Goal: Task Accomplishment & Management: Manage account settings

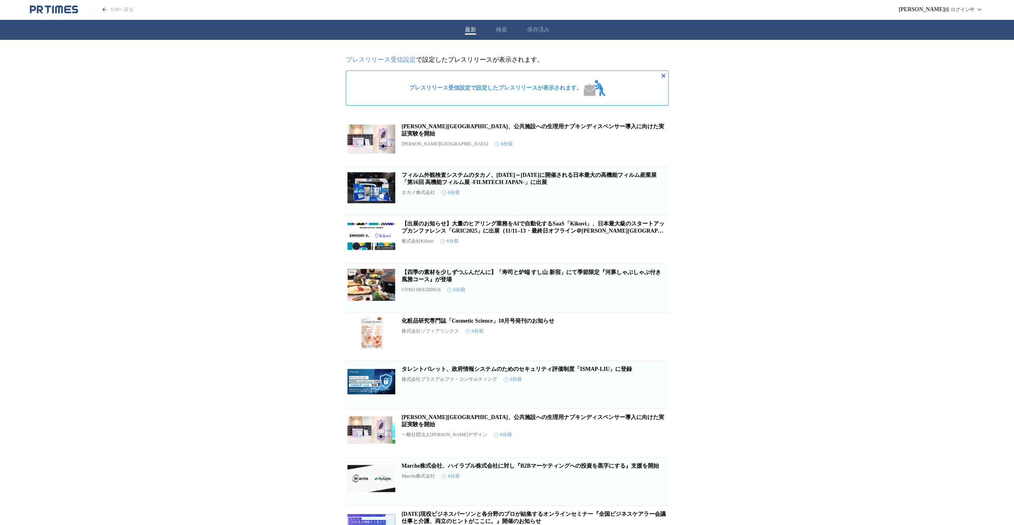
click at [380, 60] on link "プレスリリース受信設定" at bounding box center [381, 59] width 70 height 7
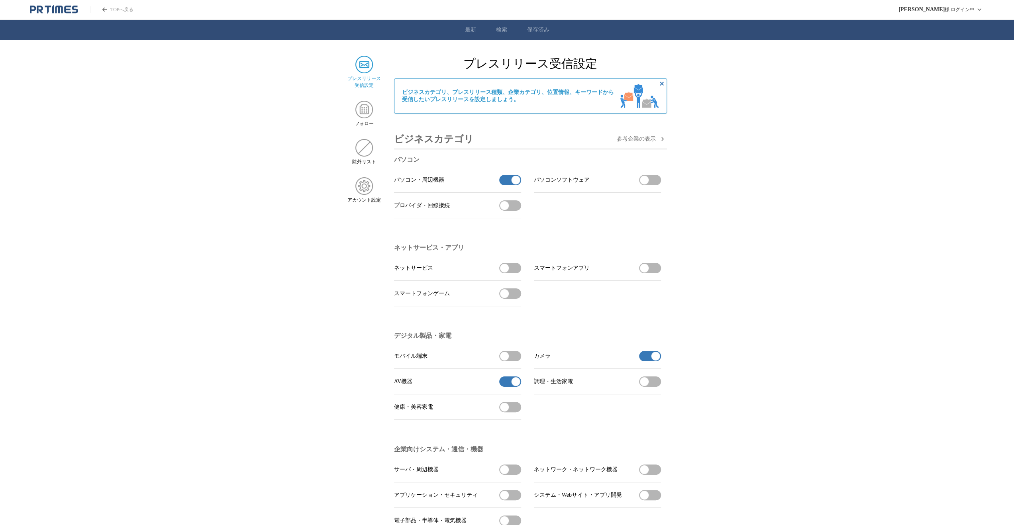
click at [511, 183] on button "パソコン・周辺機器の受信を解除" at bounding box center [510, 180] width 22 height 10
click at [513, 385] on span "button" at bounding box center [515, 381] width 9 height 9
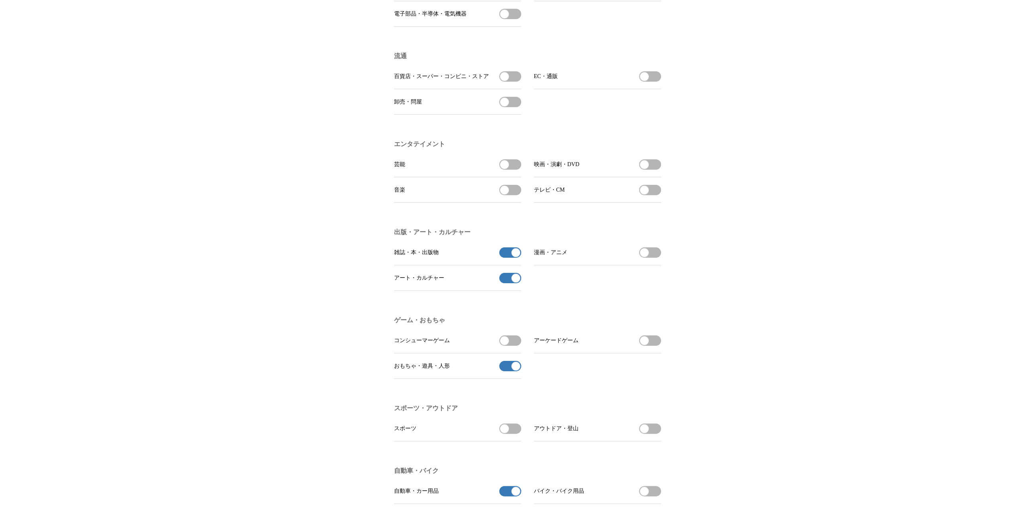
scroll to position [518, 0]
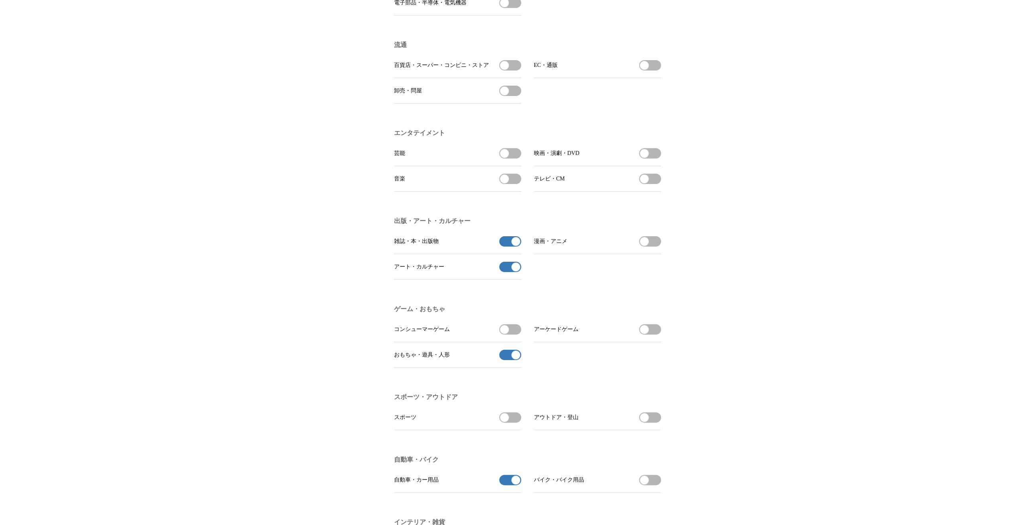
click at [514, 246] on span "button" at bounding box center [515, 241] width 9 height 9
click at [514, 271] on span "button" at bounding box center [515, 266] width 9 height 9
click at [505, 360] on button "おもちゃ・遊具・人形の受信を解除" at bounding box center [510, 355] width 22 height 10
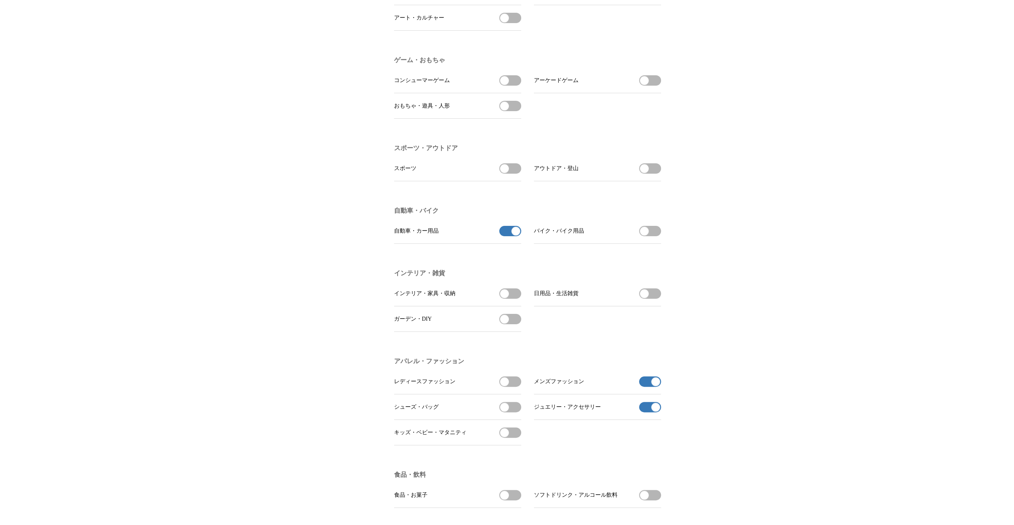
scroll to position [836, 0]
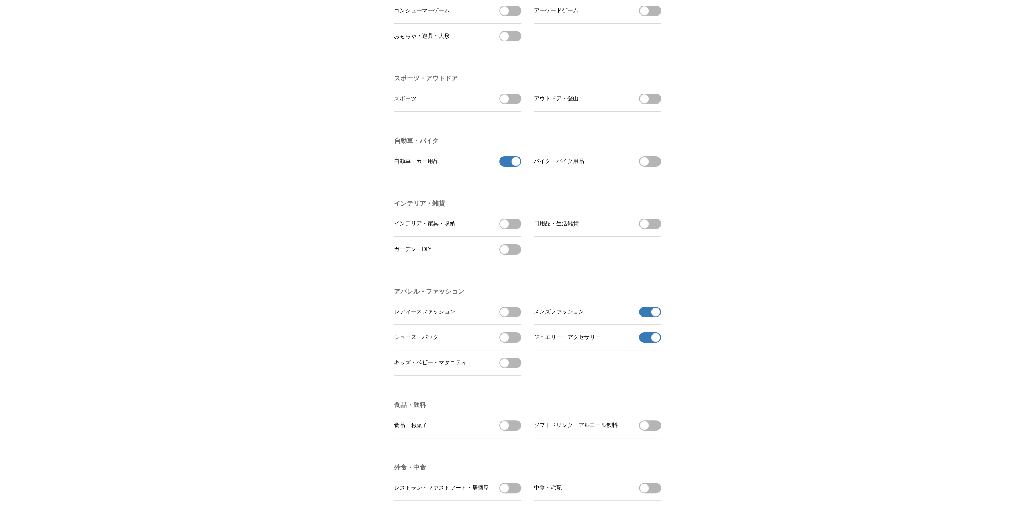
click at [655, 316] on span "button" at bounding box center [655, 311] width 9 height 9
click at [653, 342] on span "button" at bounding box center [655, 337] width 9 height 9
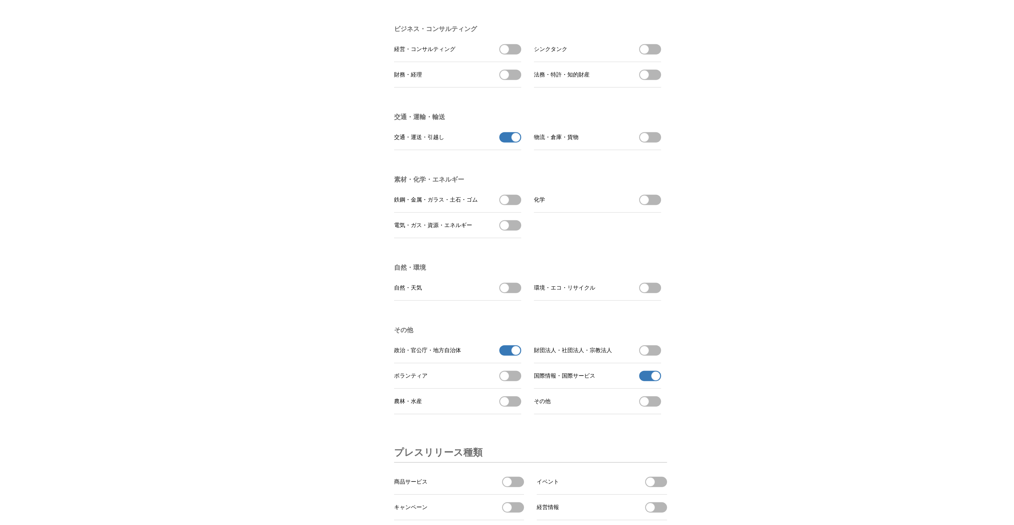
scroll to position [2071, 0]
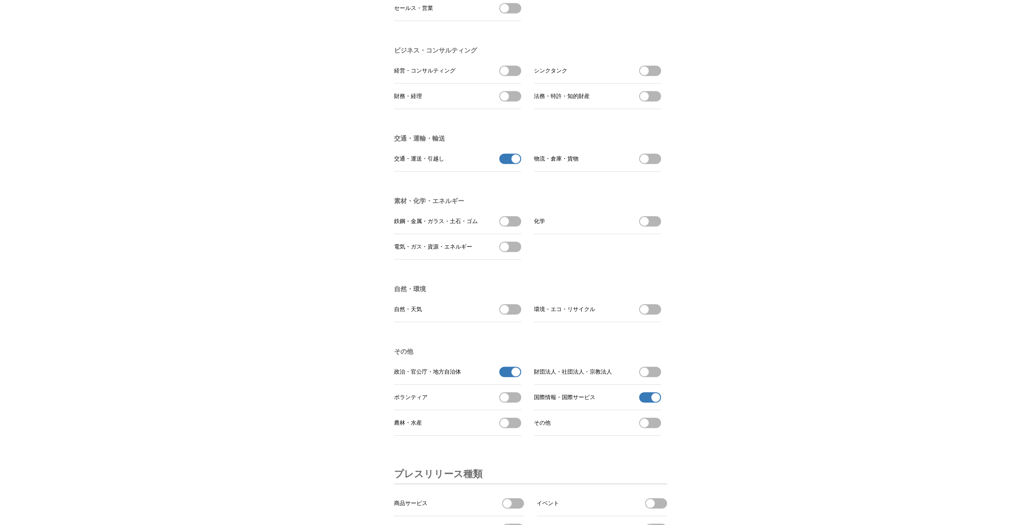
click at [507, 164] on button "交通・運送・引越しの受信を解除" at bounding box center [510, 159] width 22 height 10
click at [518, 376] on span "button" at bounding box center [515, 372] width 9 height 9
click at [646, 403] on button "国際情報・国際サービスの受信を解除" at bounding box center [650, 397] width 22 height 10
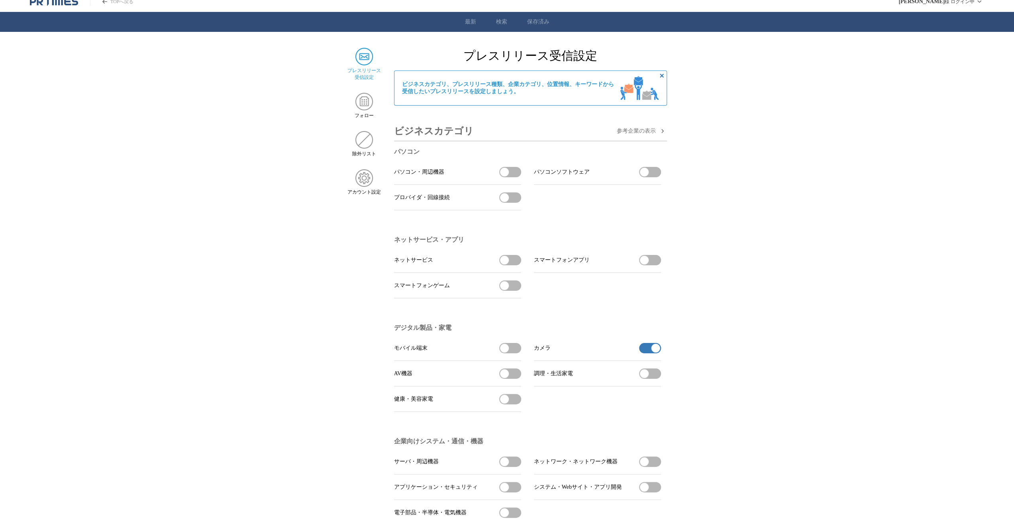
scroll to position [0, 0]
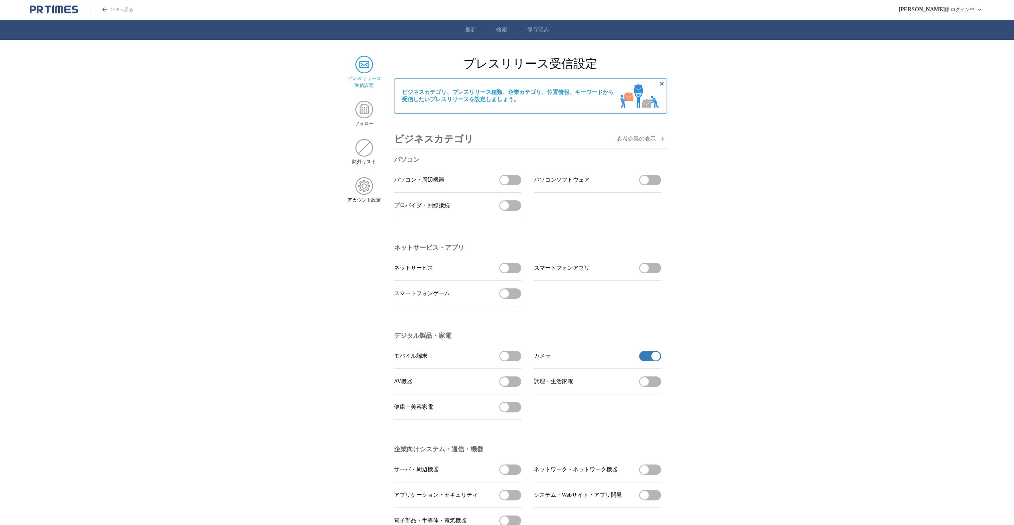
click at [108, 12] on link "TOPへ戻る" at bounding box center [111, 9] width 43 height 7
